Goal: Find specific page/section: Find specific page/section

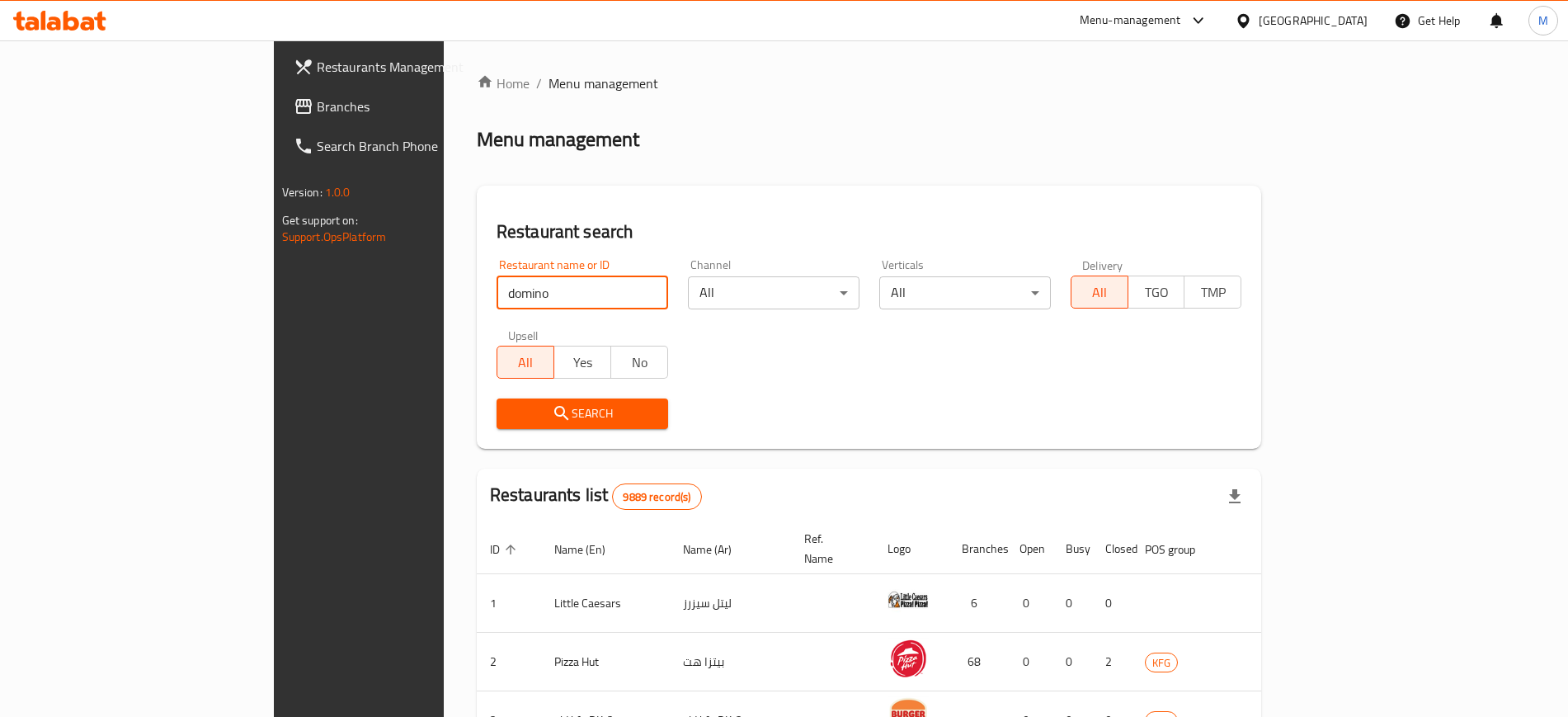
click button "Search" at bounding box center [582, 413] width 171 height 31
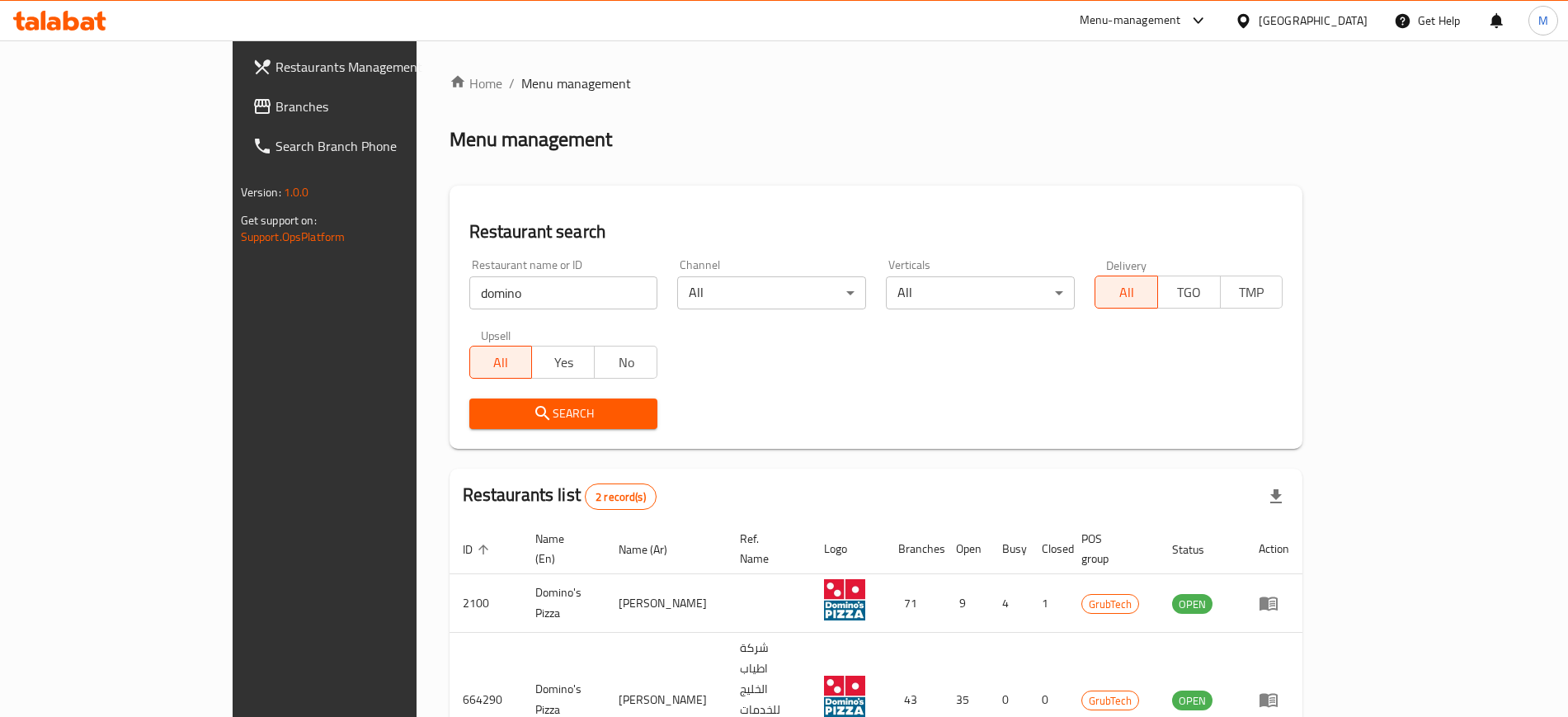
click at [469, 276] on div "Restaurant name or ID domino Restaurant name or ID" at bounding box center [563, 284] width 189 height 50
click at [469, 277] on input "domino" at bounding box center [563, 292] width 189 height 33
type input "dipndip"
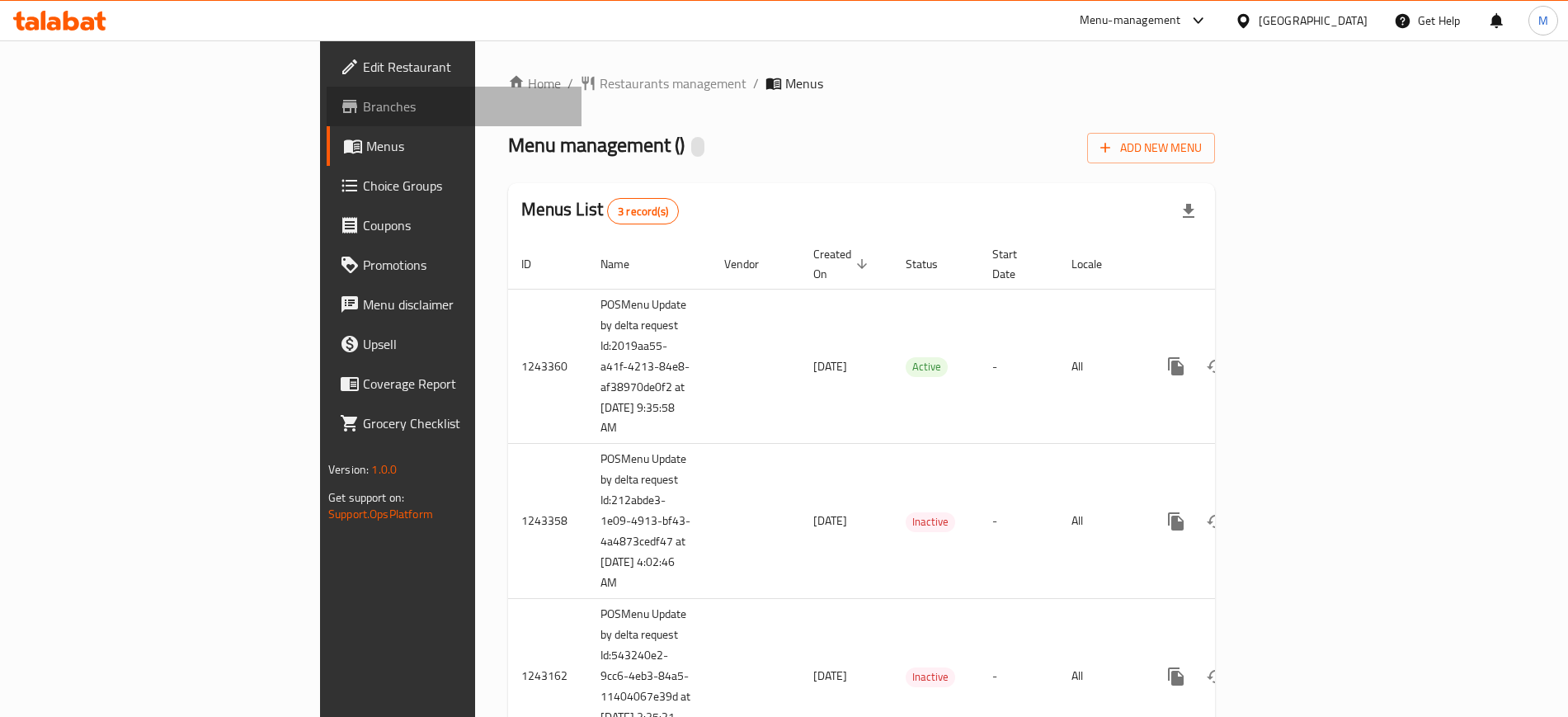
click at [363, 98] on span "Branches" at bounding box center [466, 106] width 206 height 20
